Goal: Information Seeking & Learning: Compare options

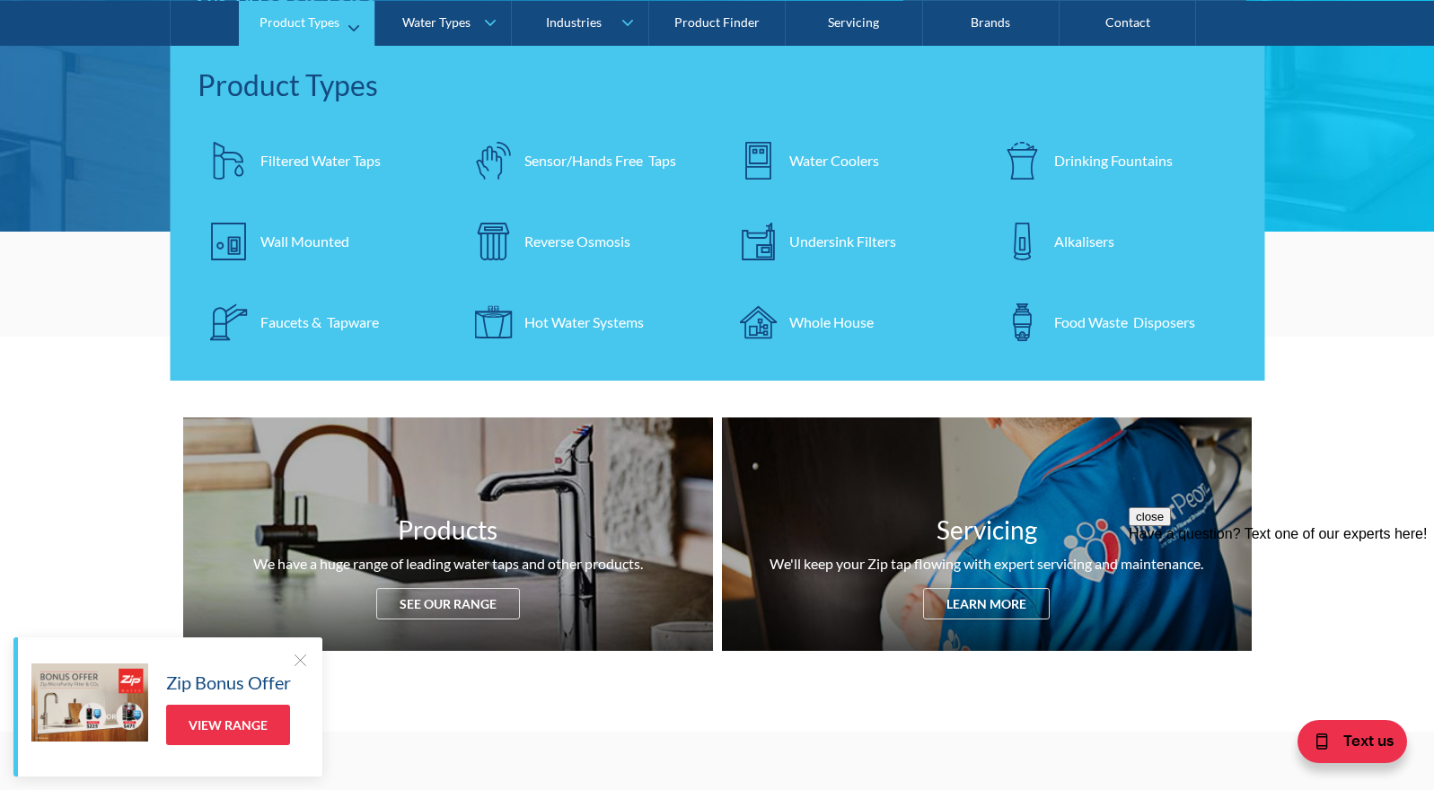
click at [315, 154] on div "Filtered Water Taps" at bounding box center [320, 160] width 120 height 22
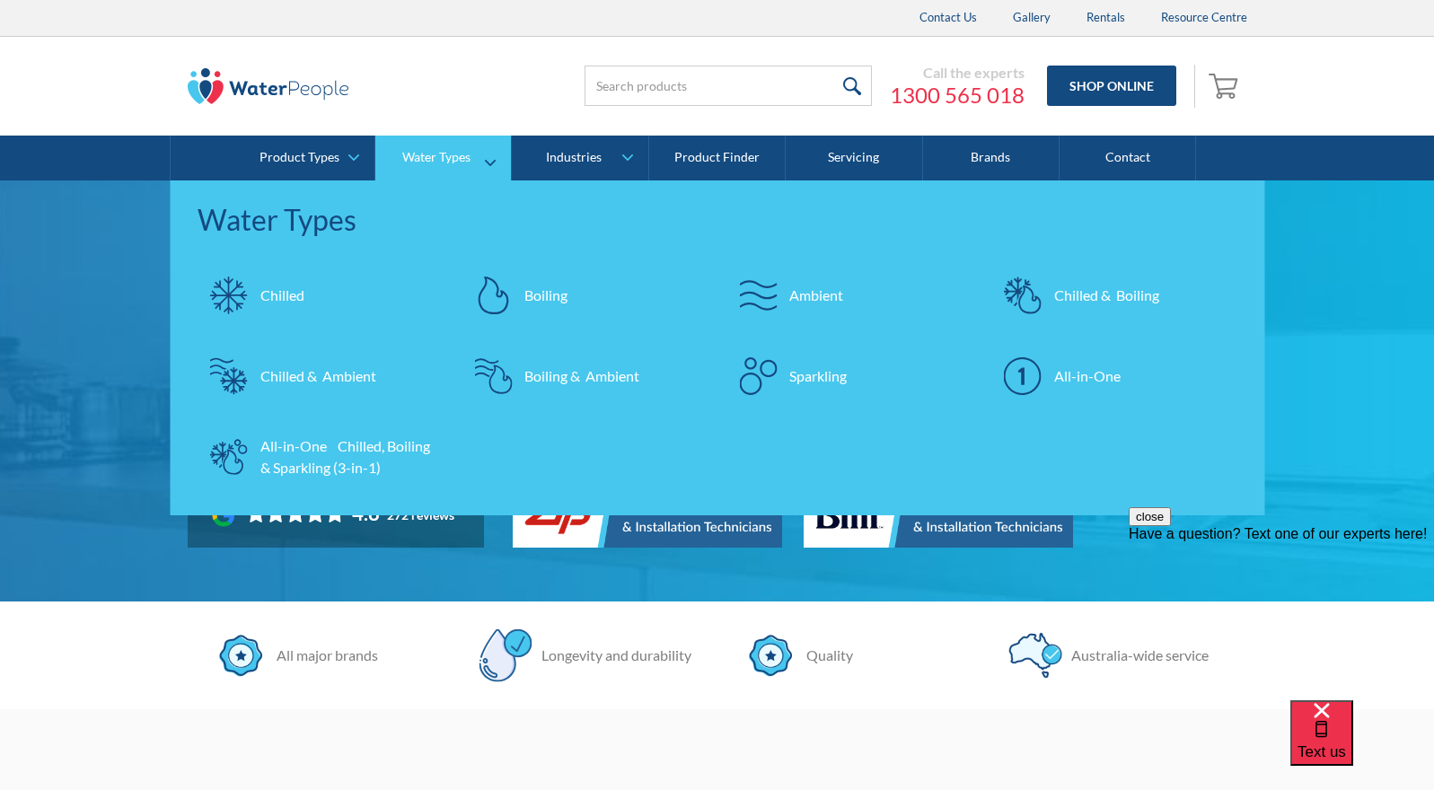
click at [268, 291] on div "Chilled" at bounding box center [282, 296] width 44 height 22
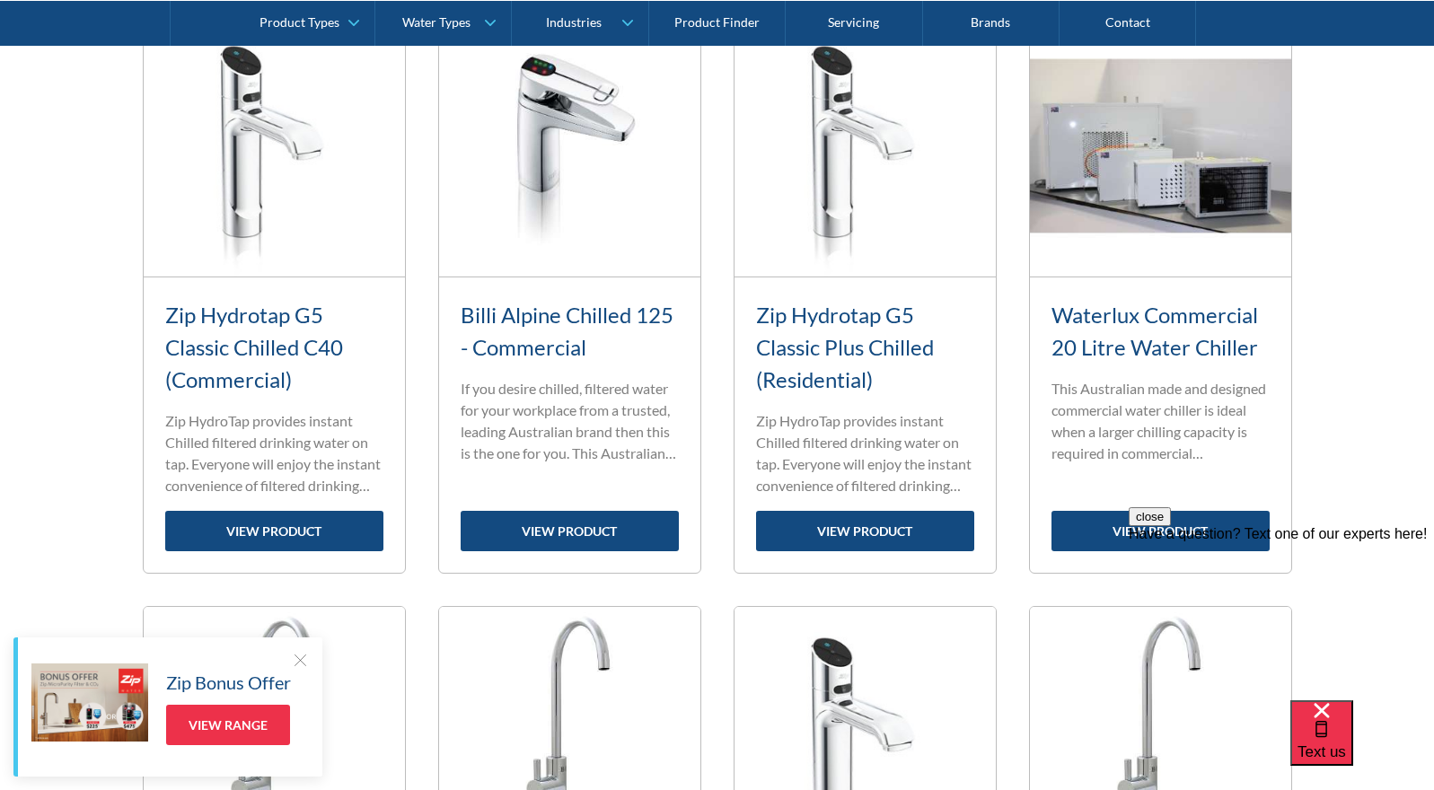
scroll to position [808, 0]
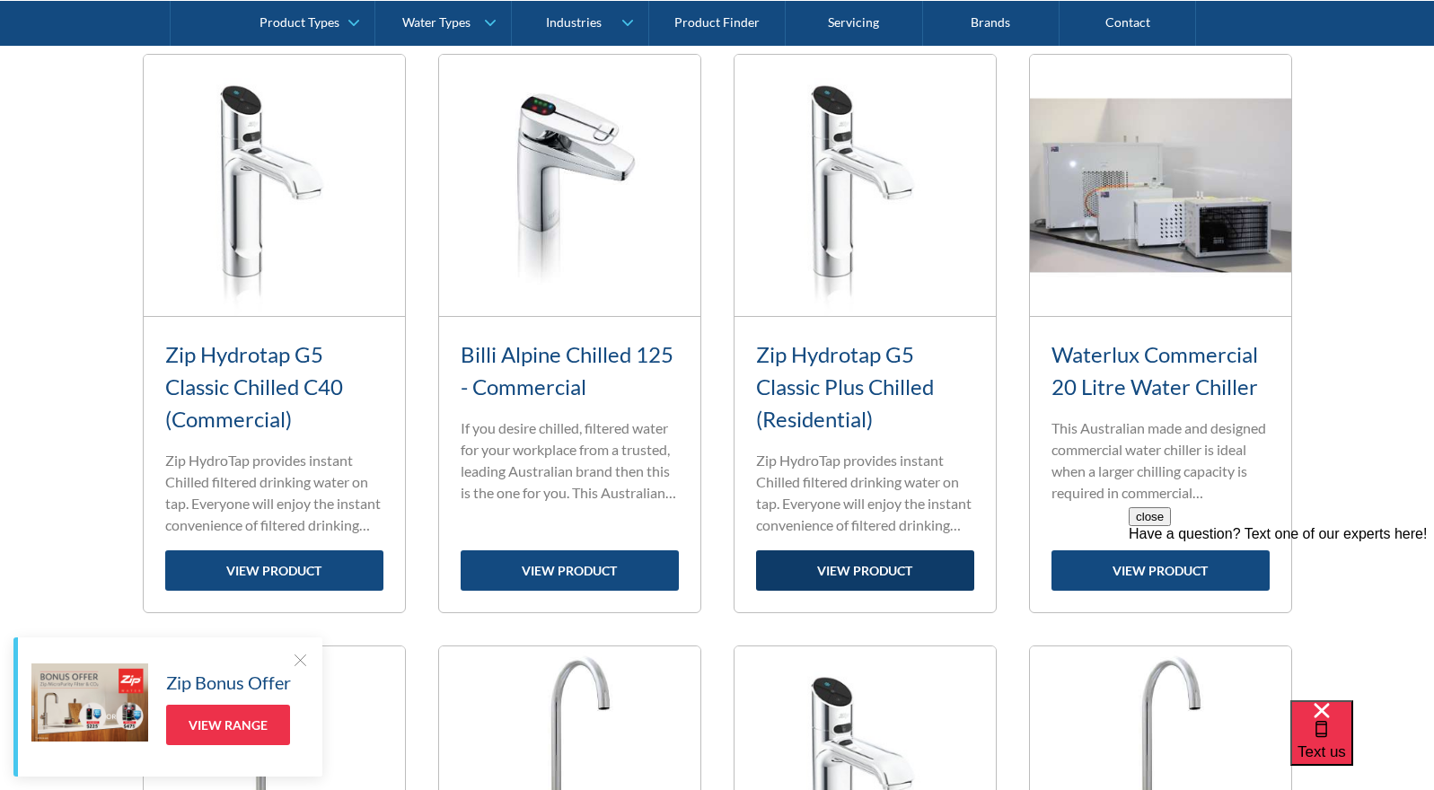
click at [854, 564] on link "view product" at bounding box center [865, 570] width 218 height 40
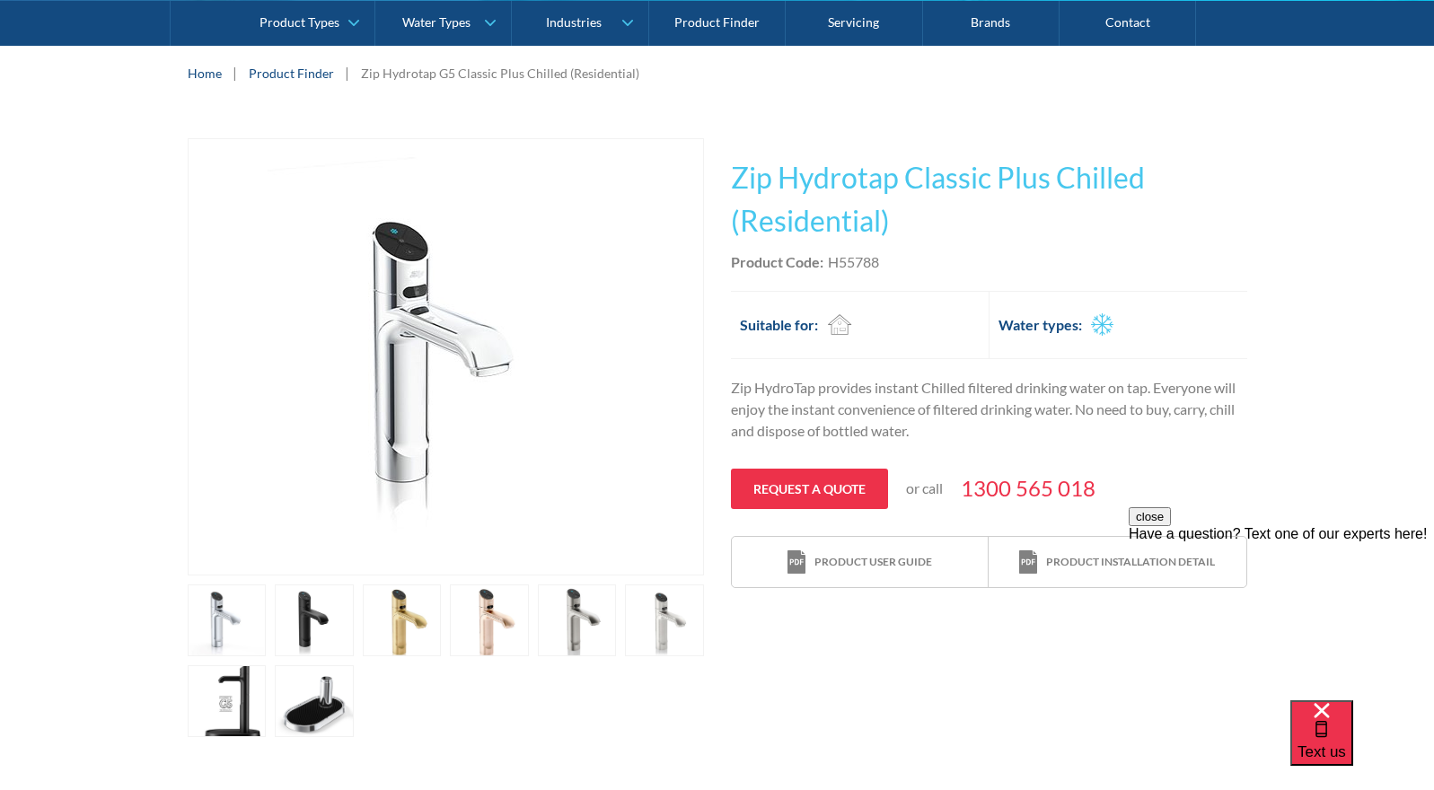
scroll to position [359, 0]
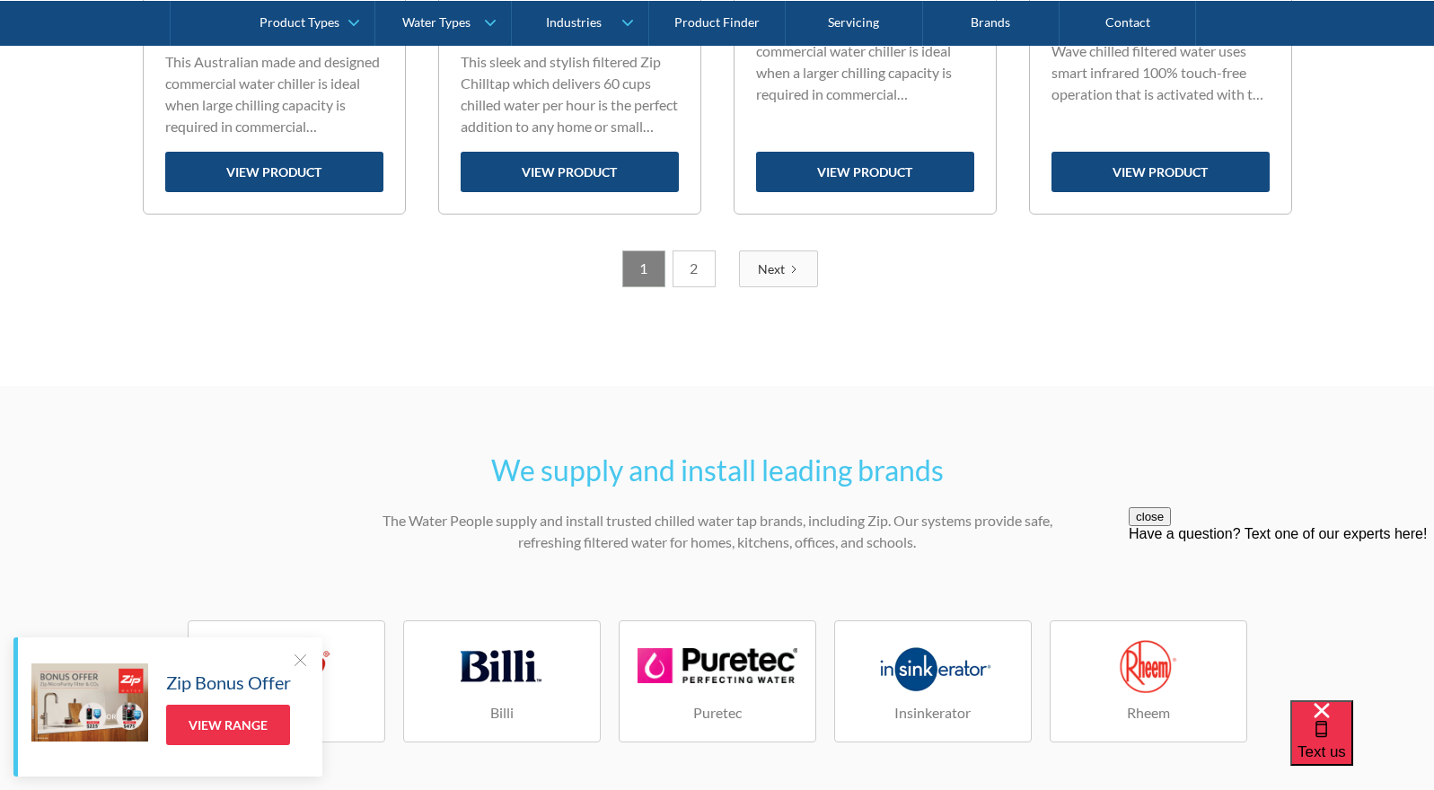
scroll to position [2424, 0]
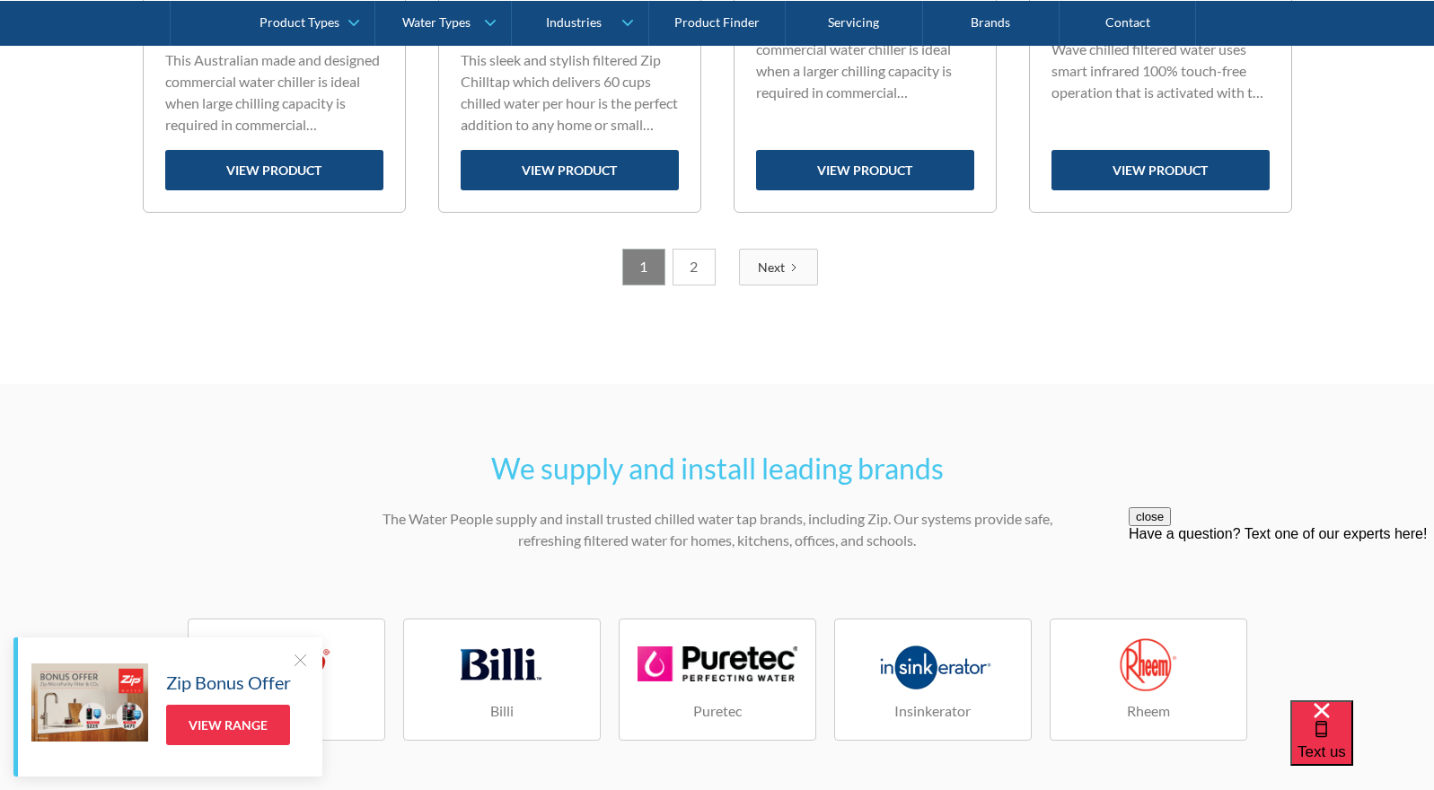
click at [772, 268] on div "Next" at bounding box center [771, 267] width 27 height 19
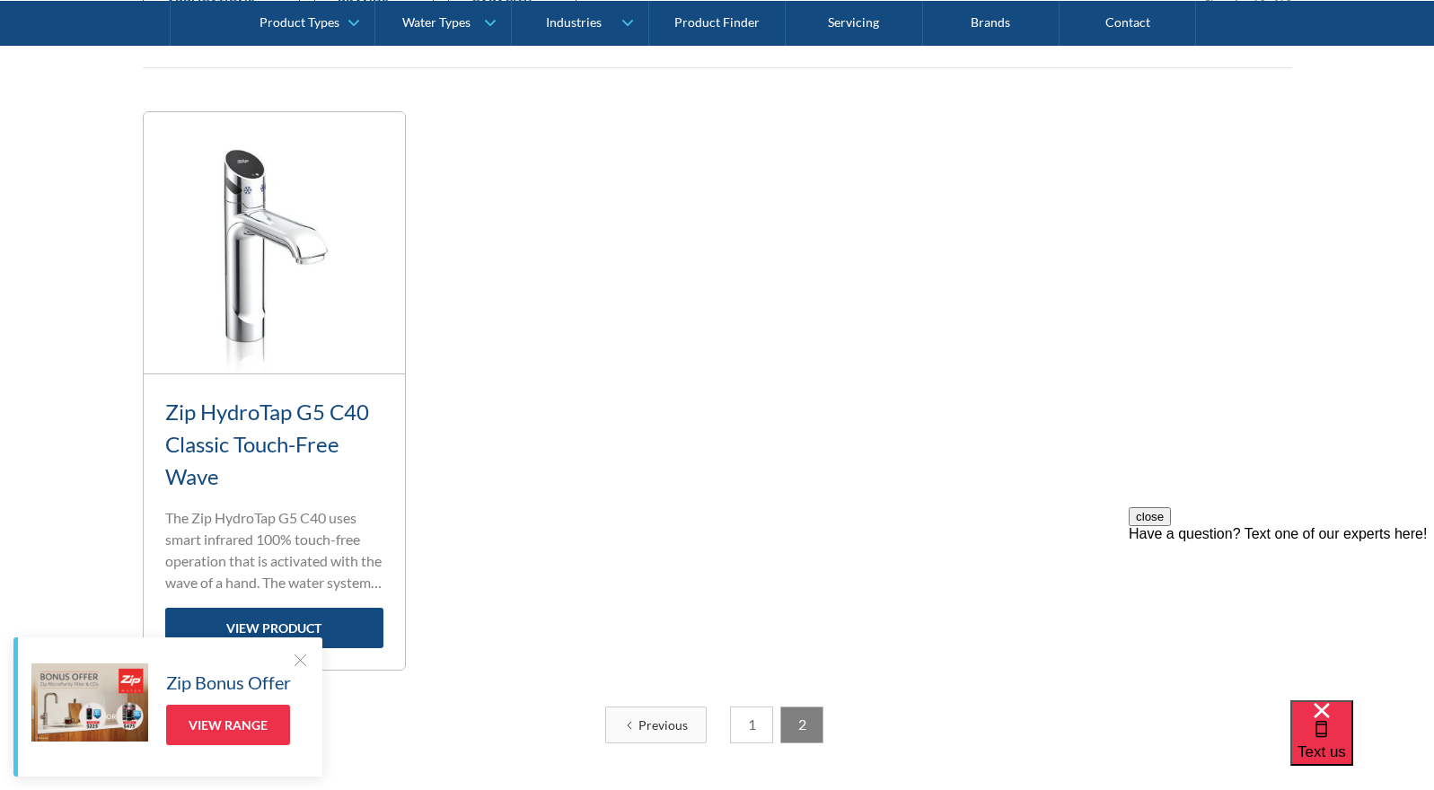
scroll to position [1379, 0]
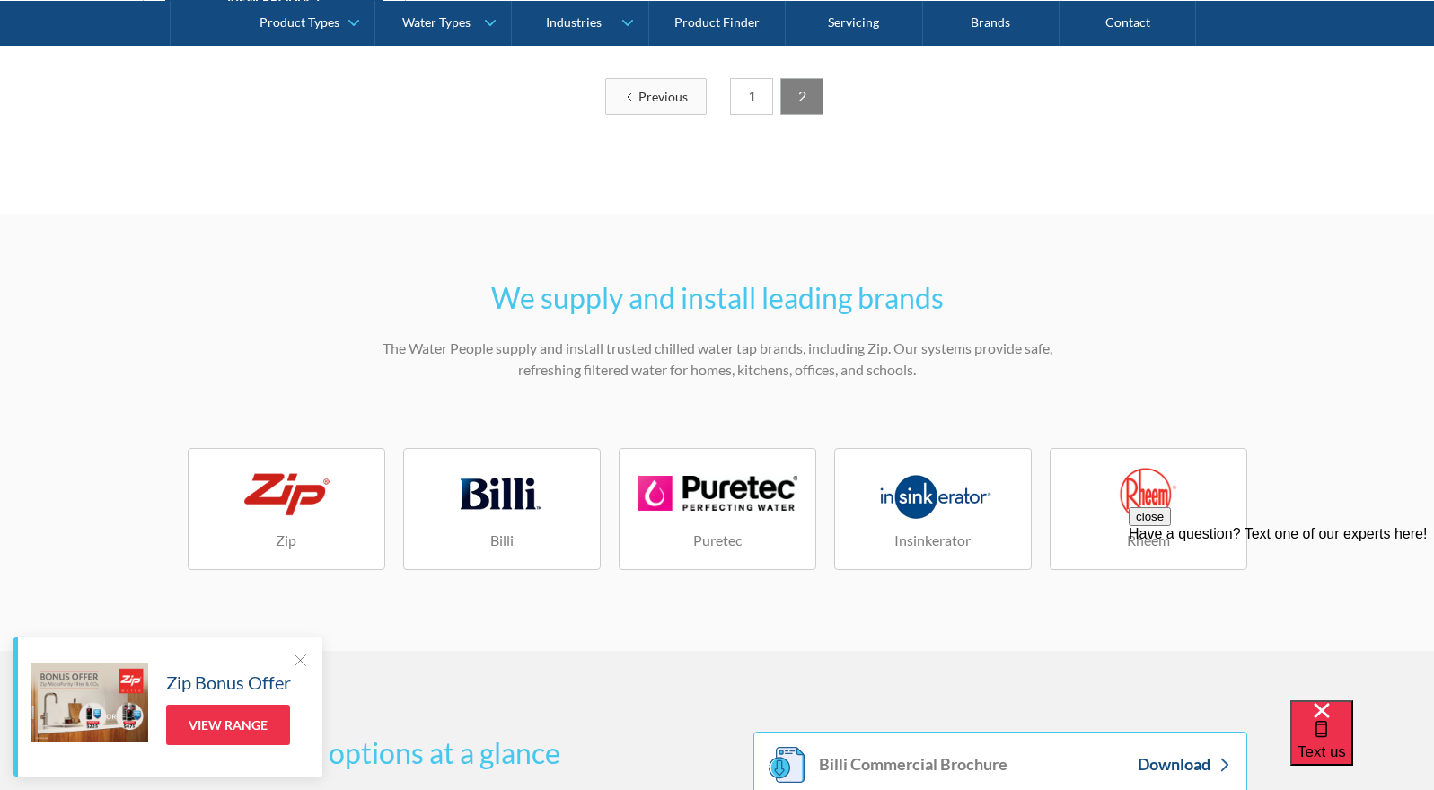
click at [744, 94] on link "1" at bounding box center [751, 96] width 43 height 37
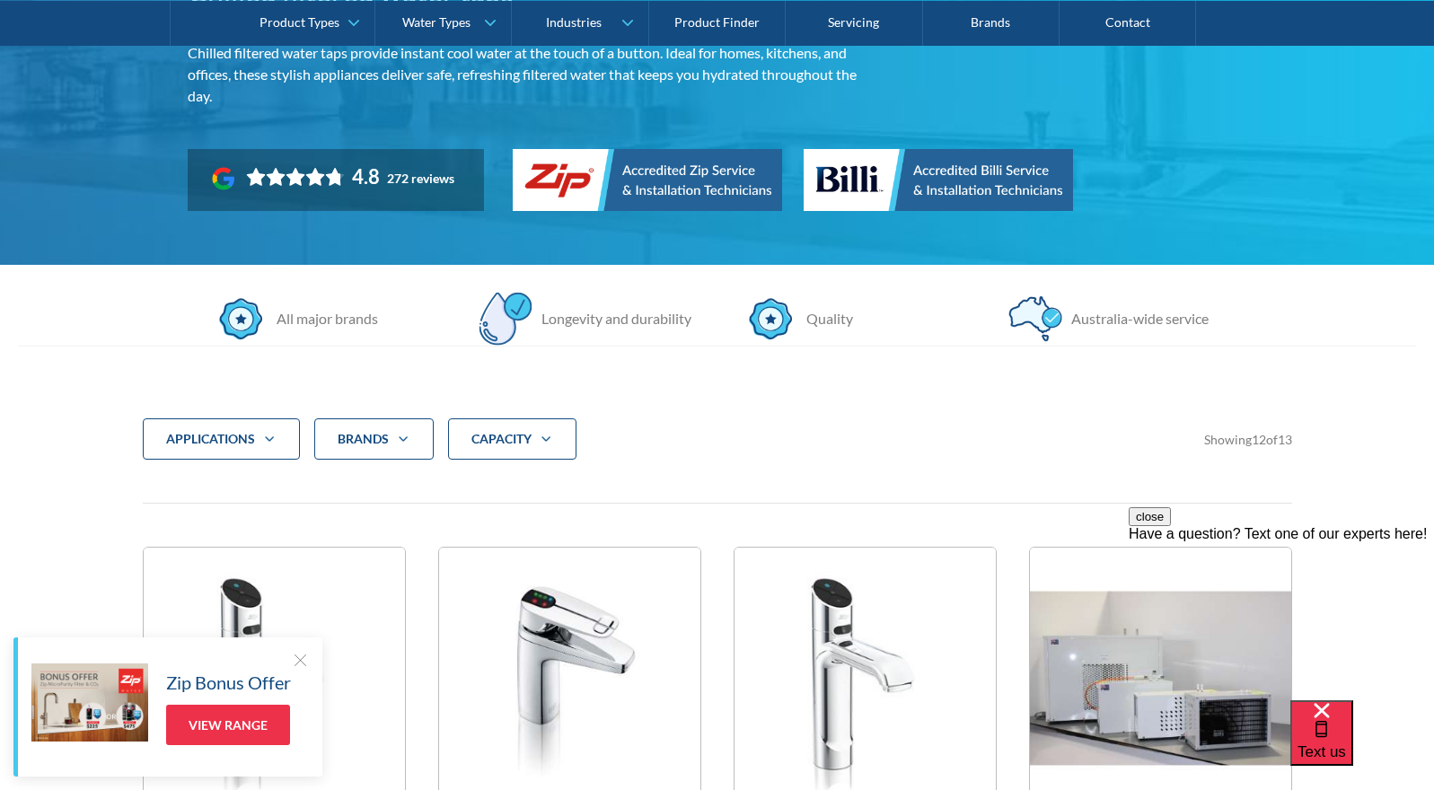
scroll to position [302, 0]
